Goal: Task Accomplishment & Management: Manage account settings

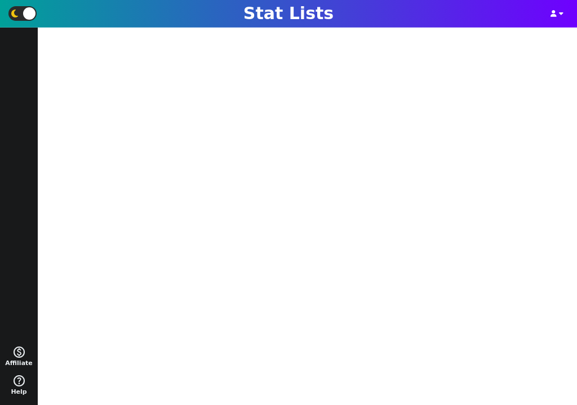
click at [21, 16] on label at bounding box center [22, 13] width 28 height 15
click at [21, 16] on input "checkbox" at bounding box center [17, 13] width 7 height 7
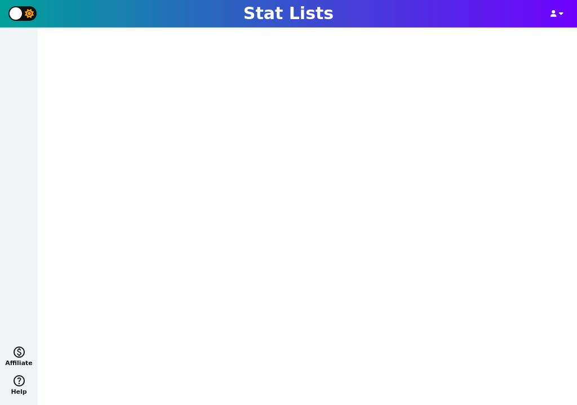
click at [21, 16] on span at bounding box center [16, 13] width 12 height 12
click at [21, 16] on input "checkbox" at bounding box center [17, 13] width 7 height 7
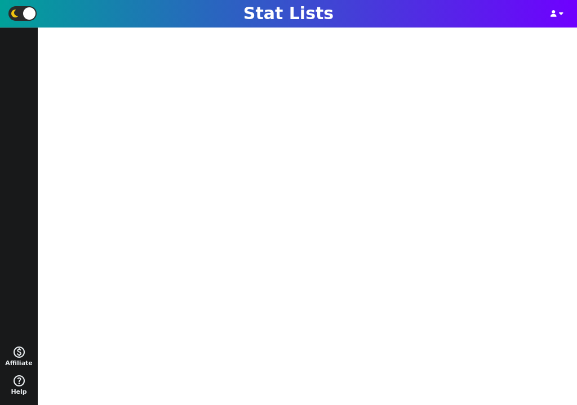
click at [21, 16] on label at bounding box center [22, 13] width 28 height 15
click at [21, 16] on input "checkbox" at bounding box center [17, 13] width 7 height 7
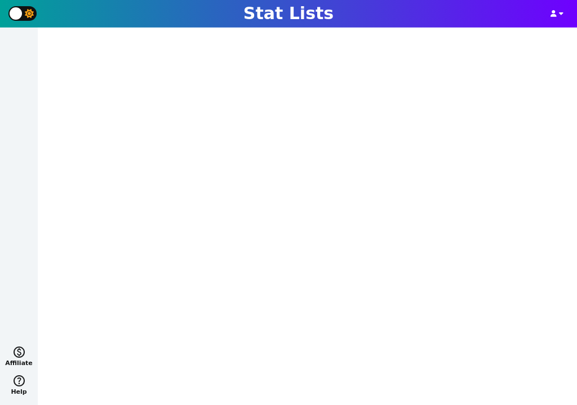
click at [21, 16] on span at bounding box center [16, 13] width 12 height 12
click at [21, 16] on input "checkbox" at bounding box center [17, 13] width 7 height 7
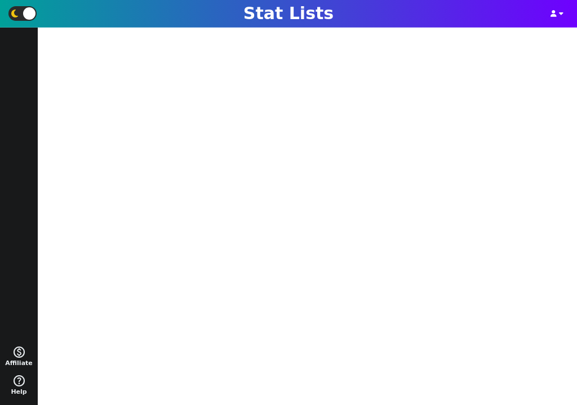
click at [21, 16] on label at bounding box center [22, 13] width 28 height 15
click at [21, 16] on input "checkbox" at bounding box center [17, 13] width 7 height 7
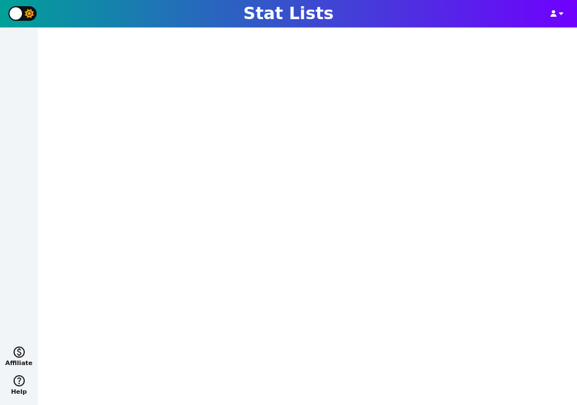
click at [20, 16] on span at bounding box center [16, 13] width 12 height 12
click at [20, 16] on input "checkbox" at bounding box center [17, 13] width 7 height 7
checkbox input "true"
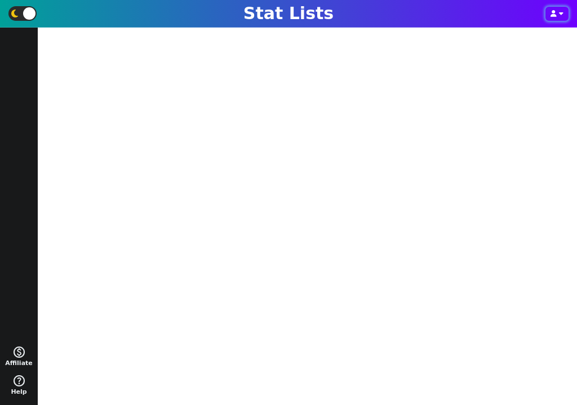
click at [563, 14] on button "button" at bounding box center [556, 14] width 23 height 14
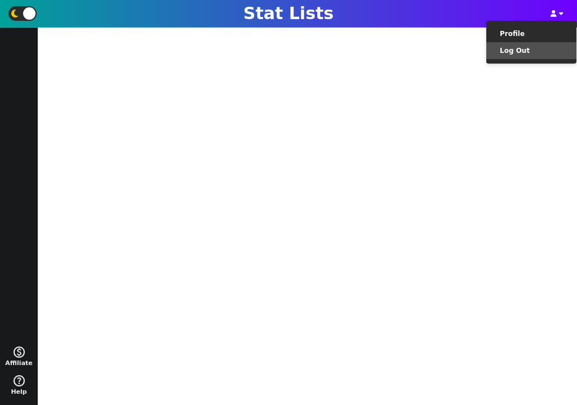
click at [532, 55] on li "Log Out" at bounding box center [531, 50] width 90 height 17
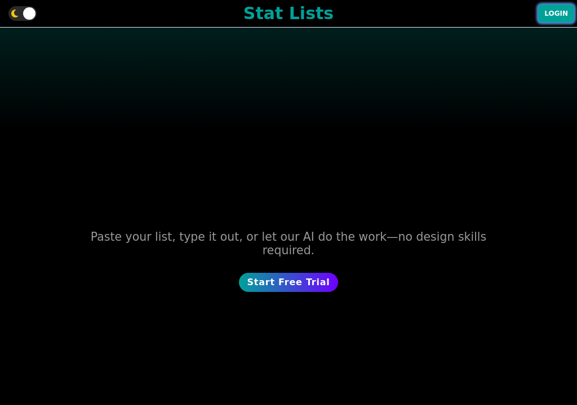
click at [552, 15] on button "Login" at bounding box center [556, 14] width 36 height 18
